Goal: Information Seeking & Learning: Learn about a topic

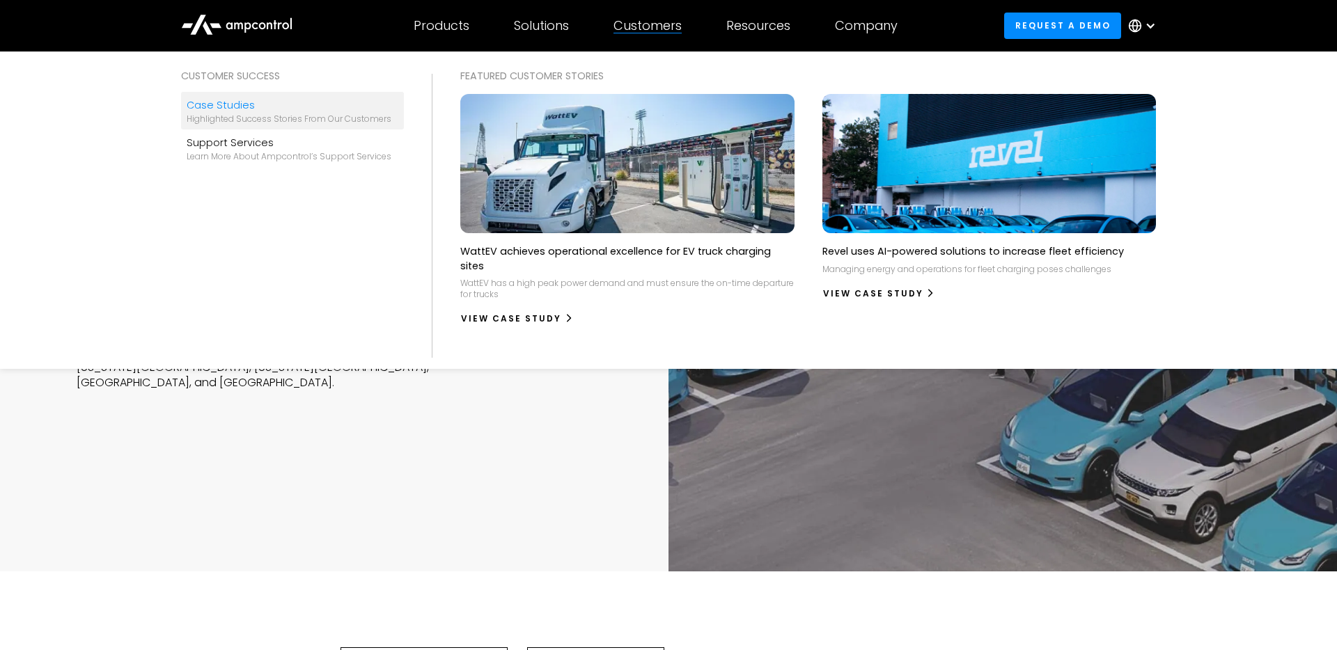
click at [314, 114] on div "Highlighted success stories From Our Customers" at bounding box center [289, 119] width 205 height 11
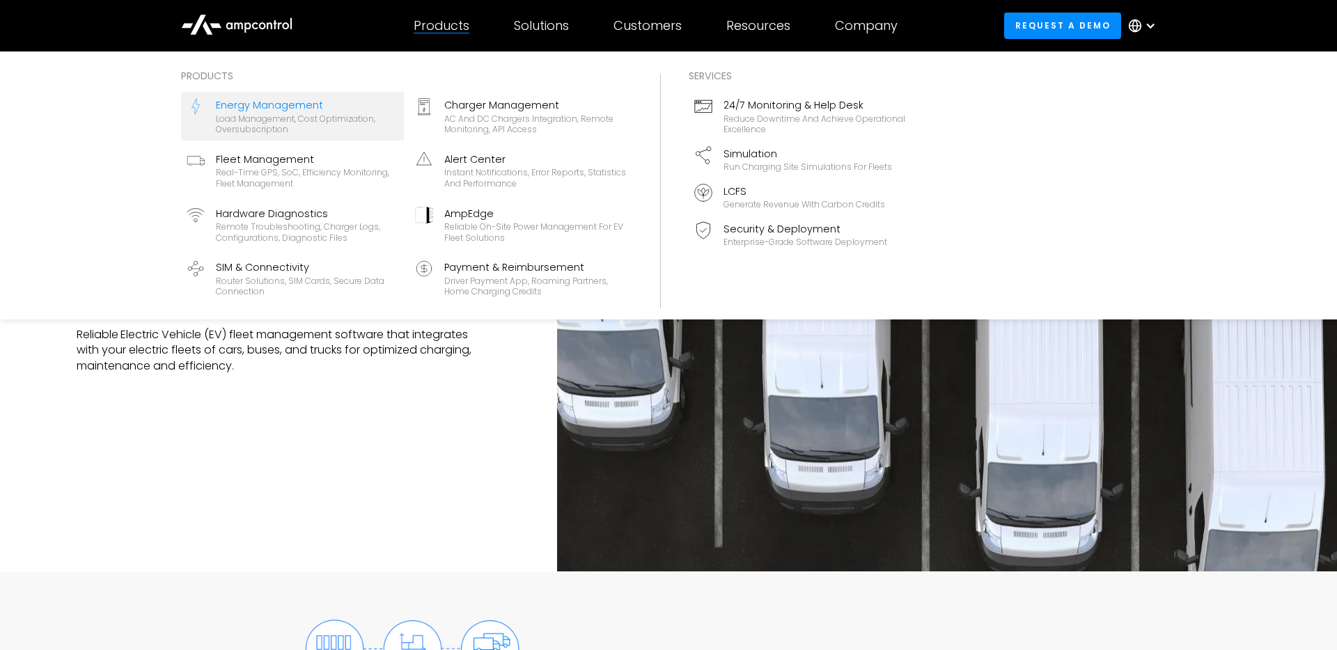
click at [318, 93] on link "Energy Management Load management, cost optimization, oversubscription" at bounding box center [292, 116] width 223 height 49
